Goal: Task Accomplishment & Management: Use online tool/utility

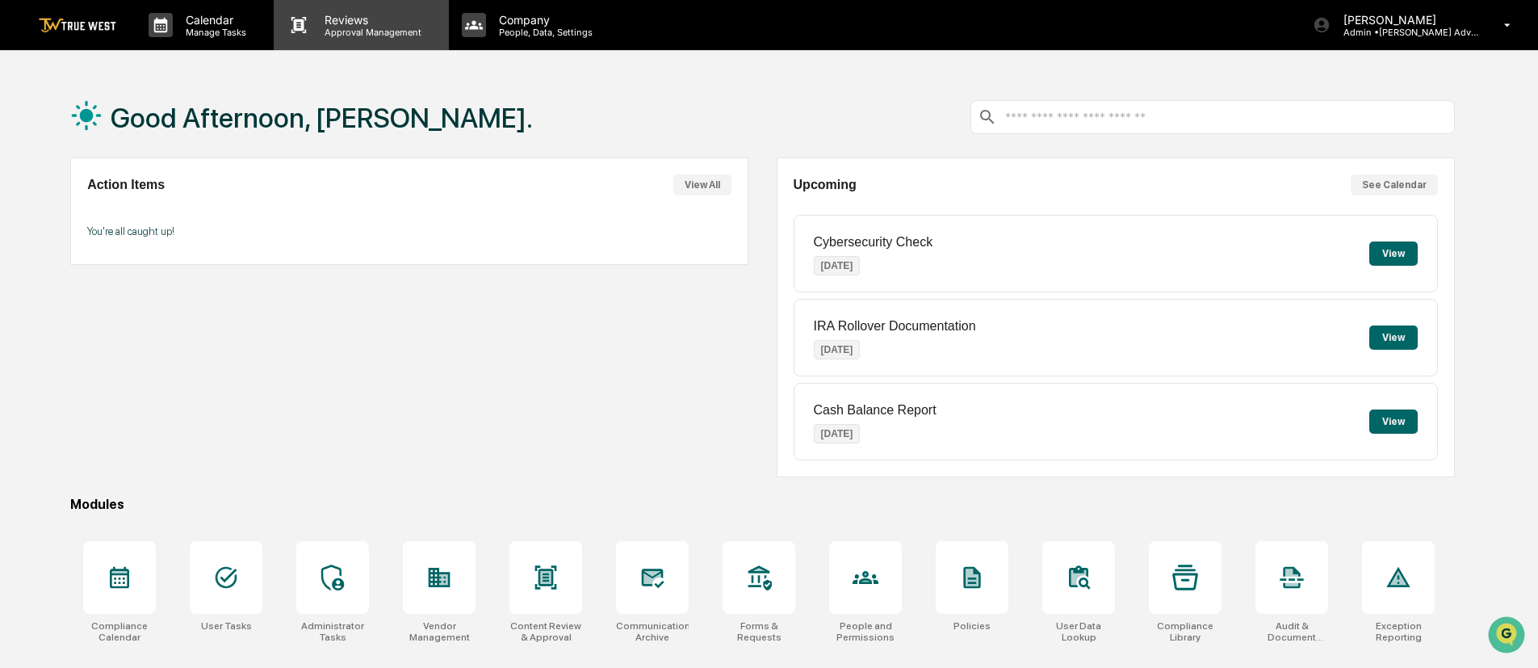
click at [330, 29] on p "Approval Management" at bounding box center [371, 32] width 118 height 11
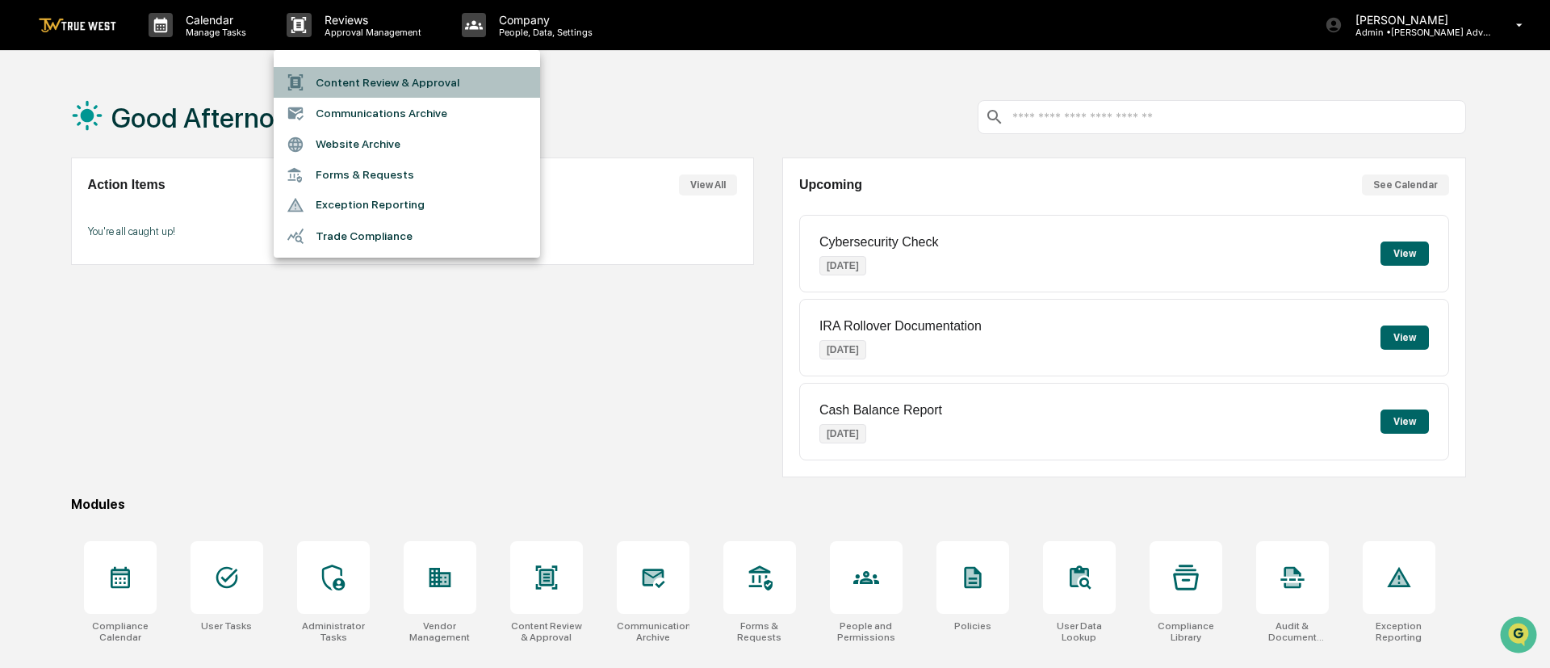
click at [338, 84] on li "Content Review & Approval" at bounding box center [407, 82] width 266 height 31
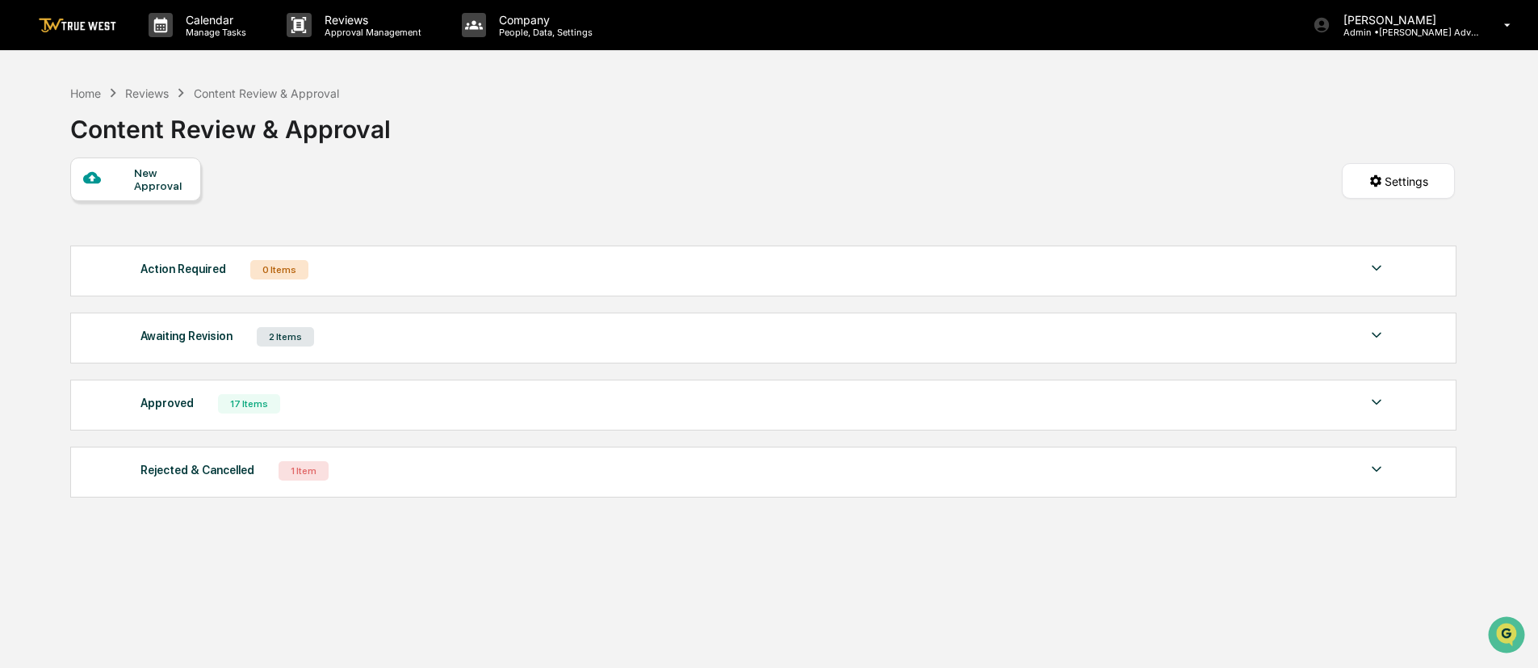
click at [1382, 338] on img at bounding box center [1376, 334] width 19 height 19
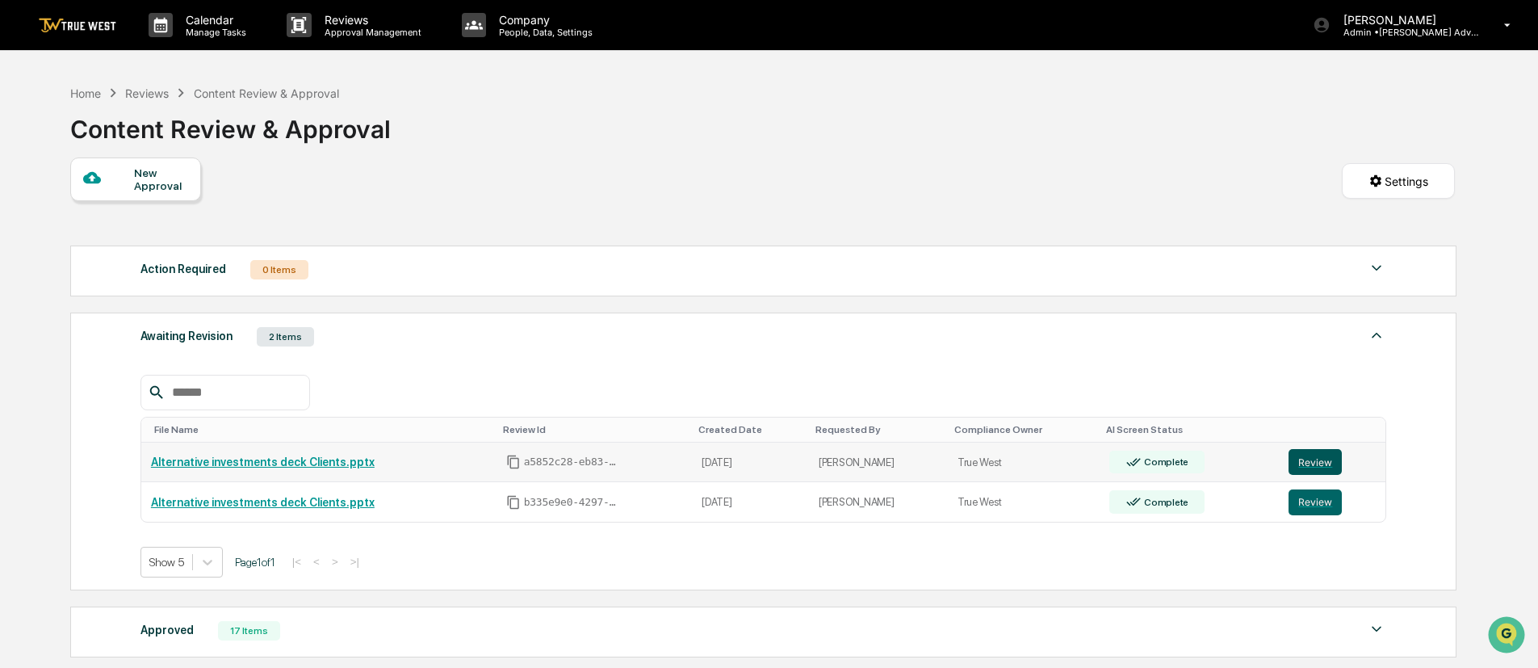
click at [1311, 462] on button "Review" at bounding box center [1315, 462] width 53 height 26
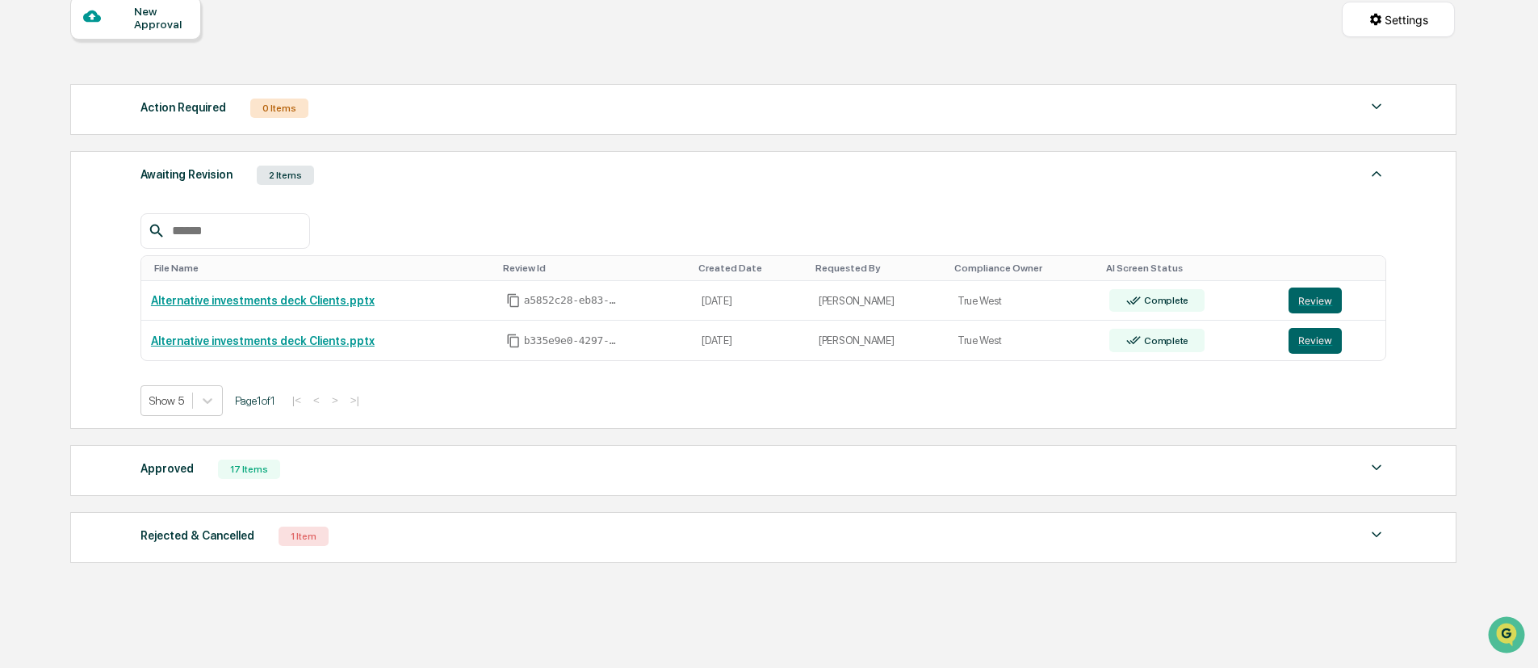
scroll to position [172, 0]
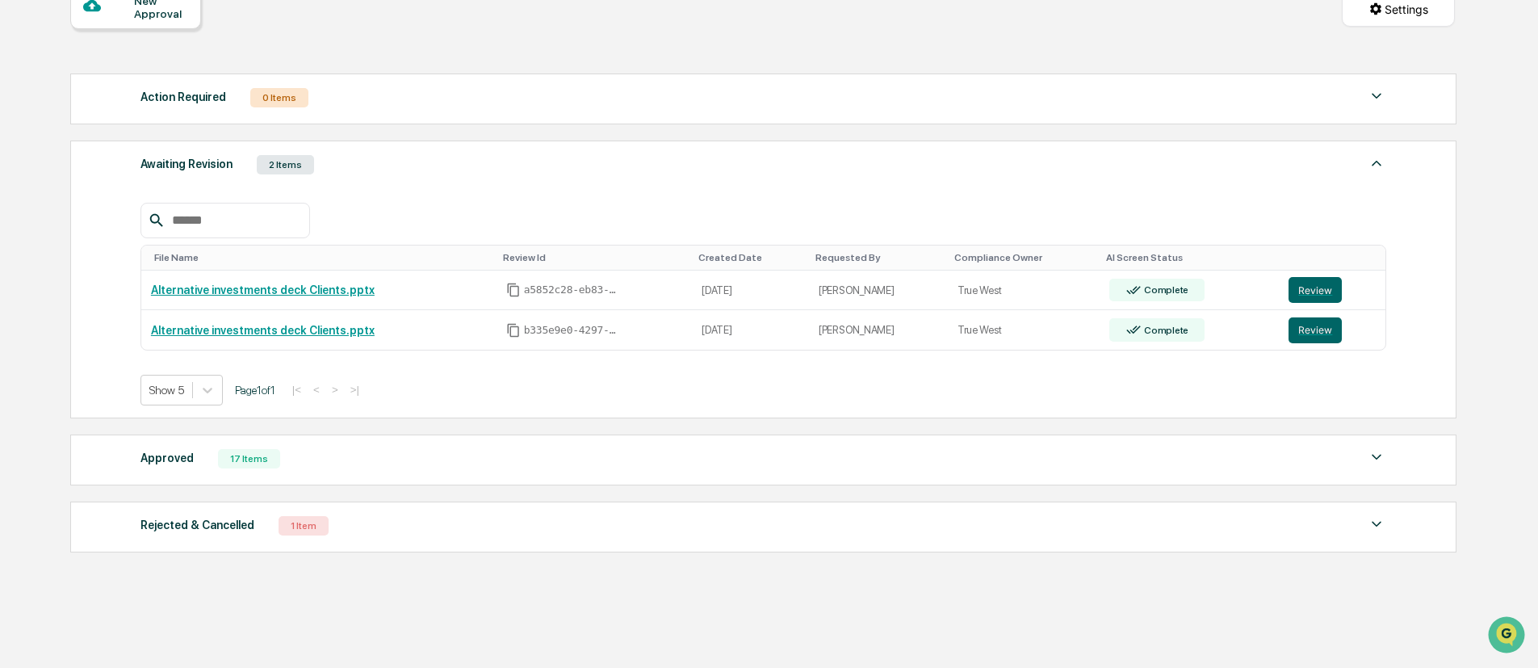
click at [1384, 521] on img at bounding box center [1376, 523] width 19 height 19
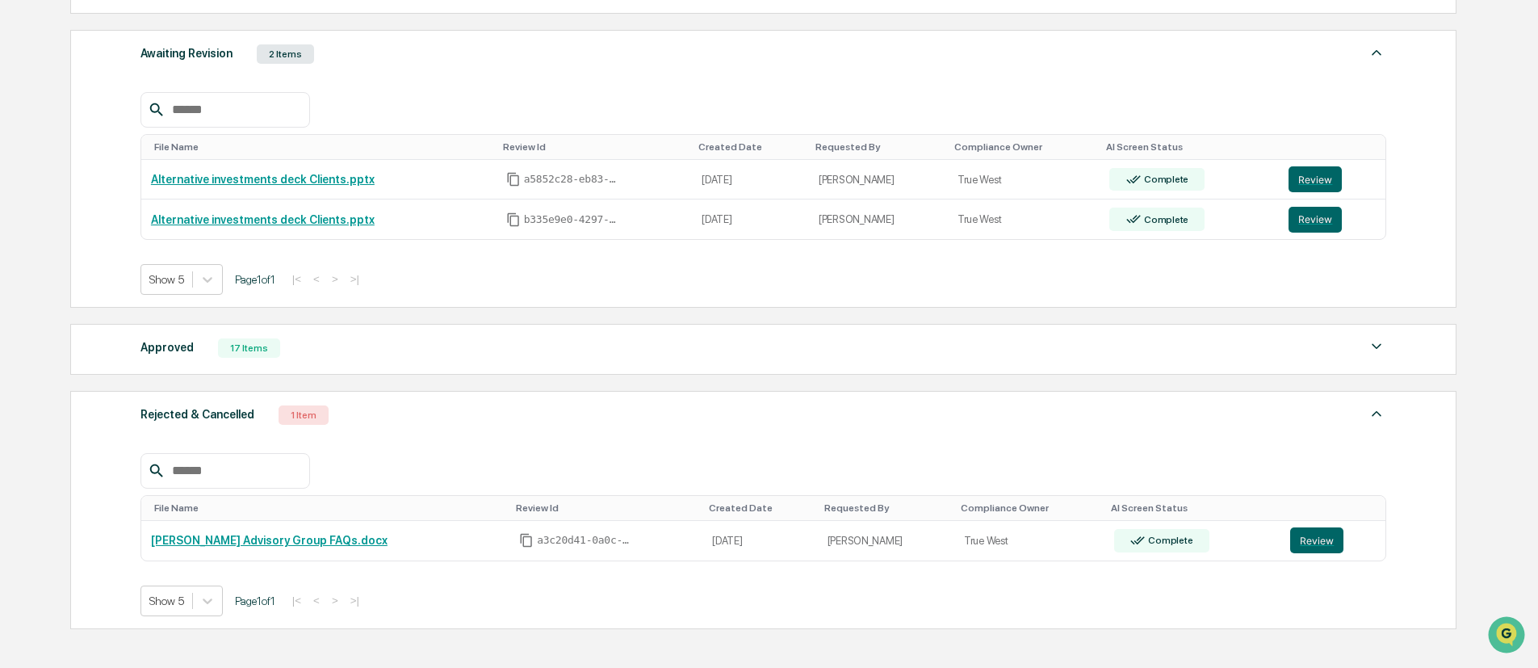
scroll to position [315, 0]
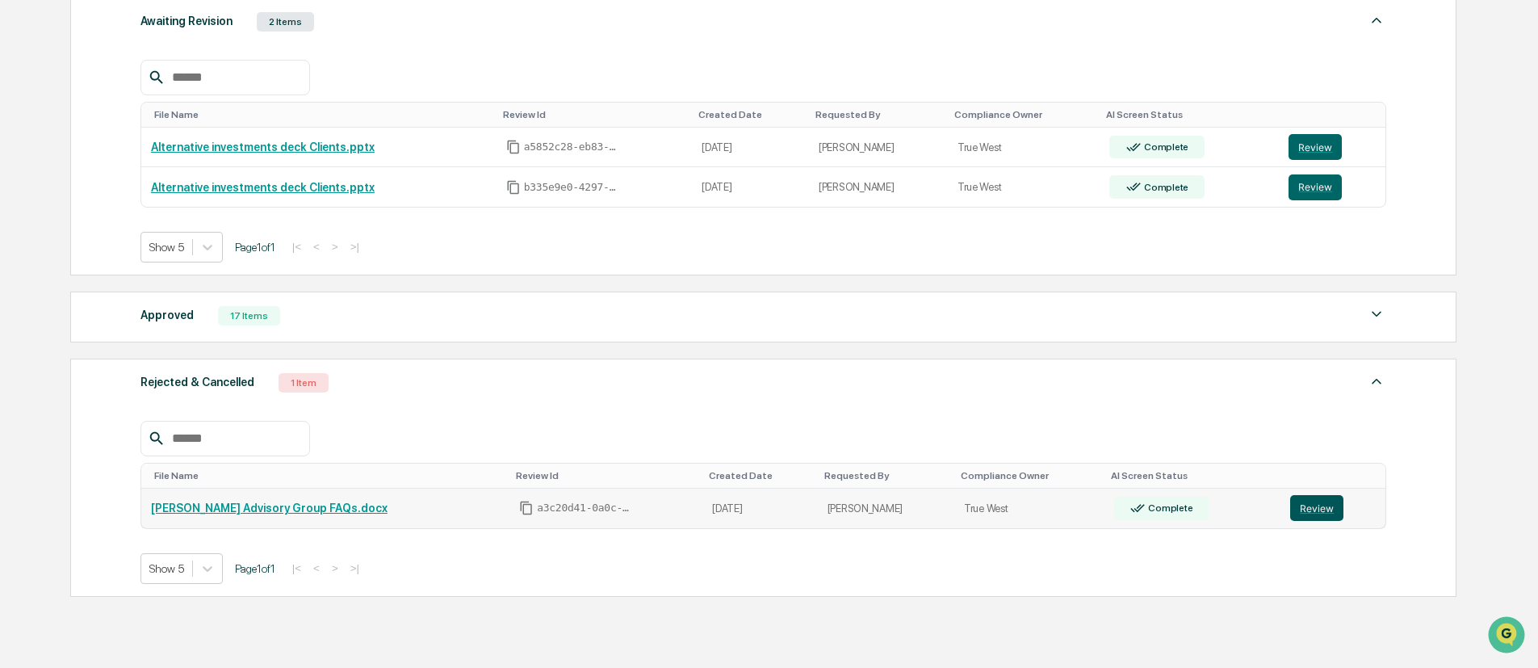
click at [1319, 516] on button "Review" at bounding box center [1316, 508] width 53 height 26
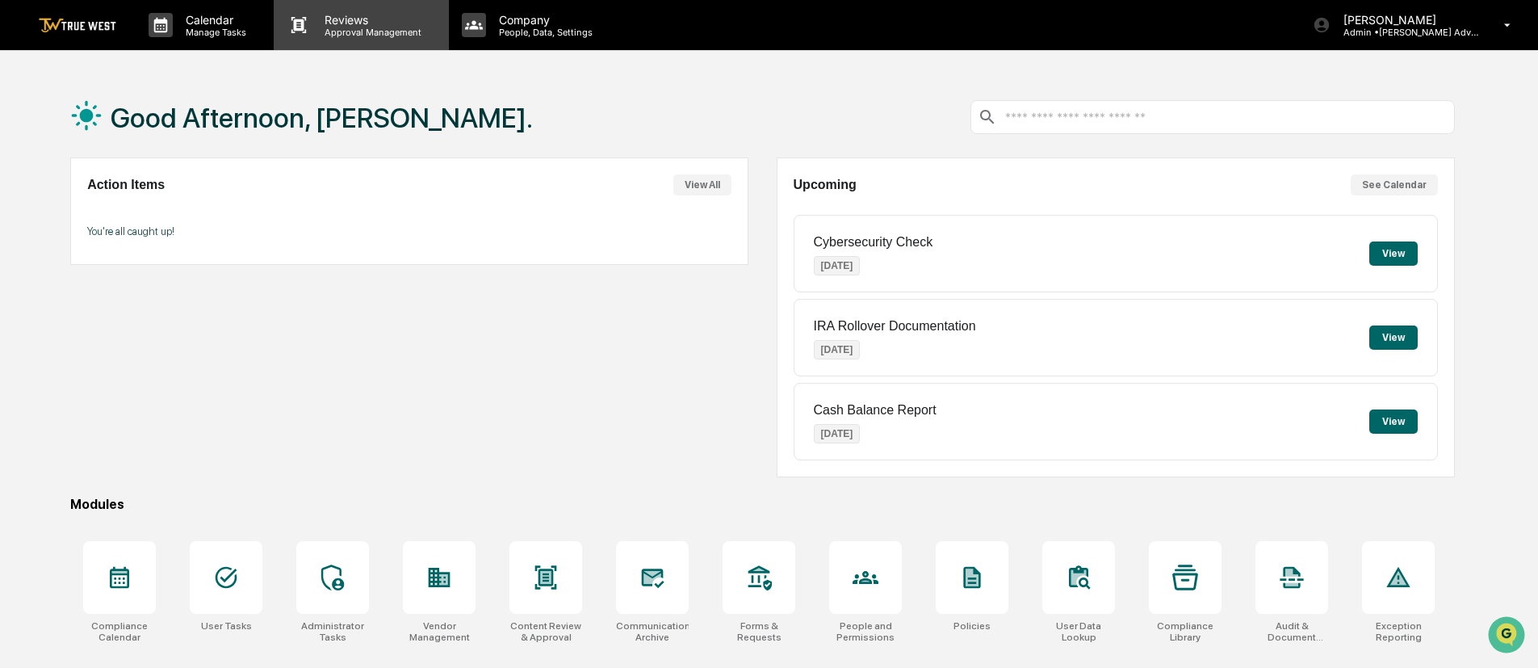
click at [361, 23] on p "Reviews" at bounding box center [371, 20] width 118 height 14
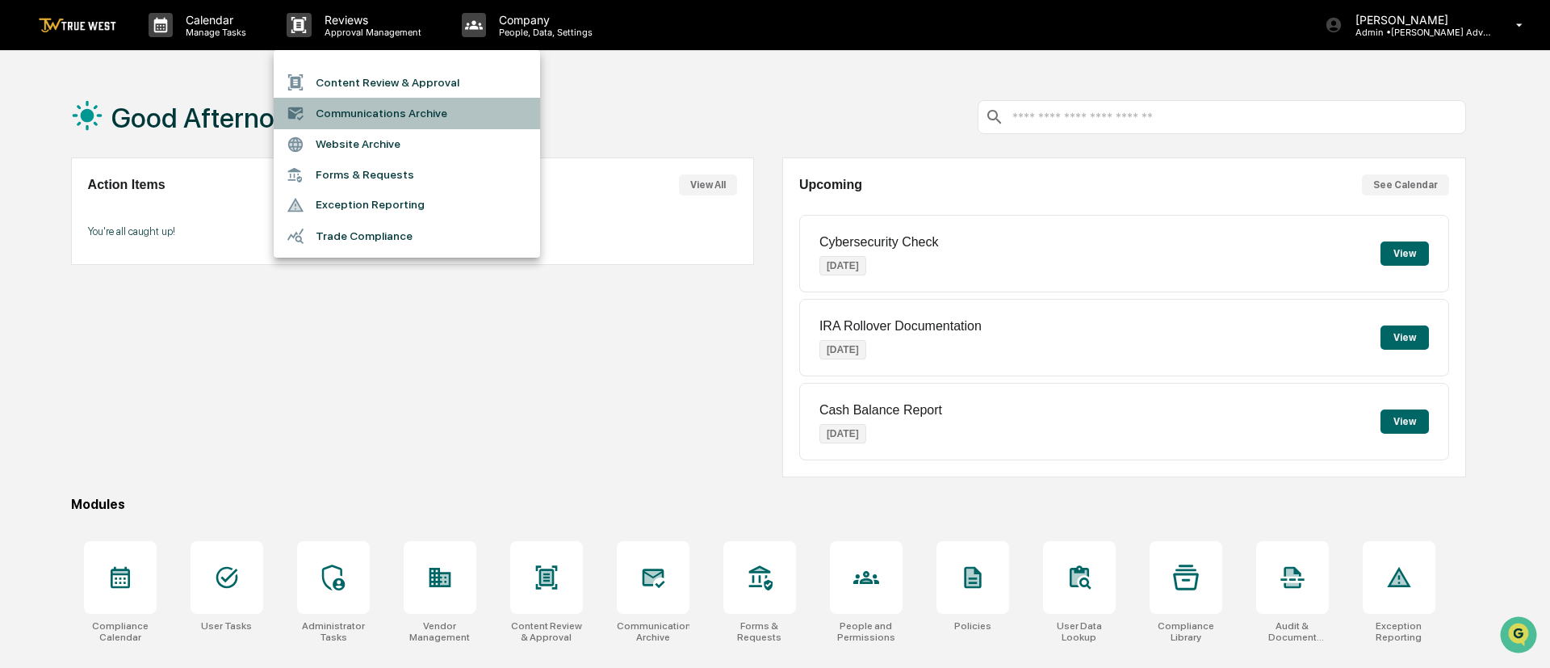
click at [394, 109] on li "Communications Archive" at bounding box center [407, 113] width 266 height 31
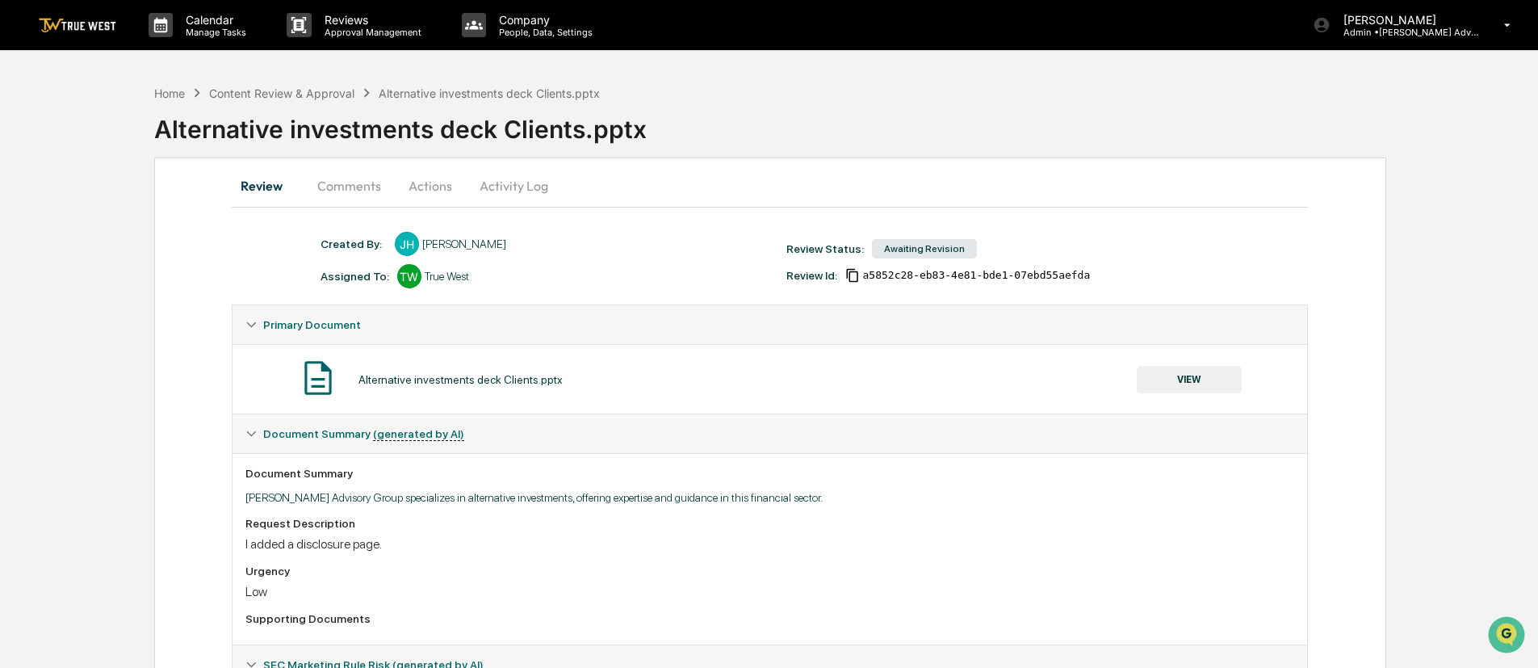
scroll to position [126, 0]
